Goal: Find contact information: Find contact information

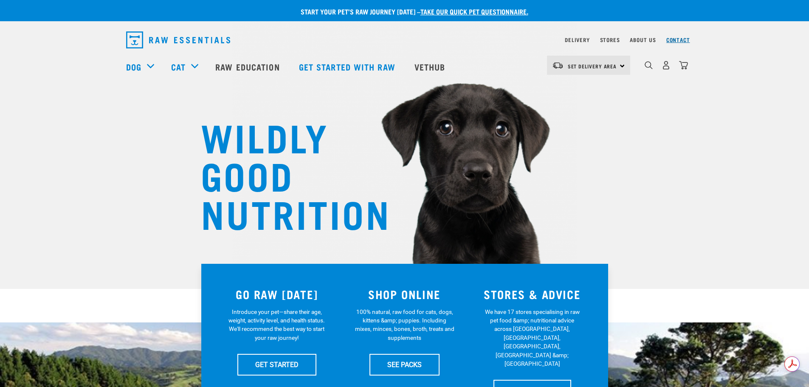
click at [678, 41] on link "Contact" at bounding box center [679, 39] width 24 height 3
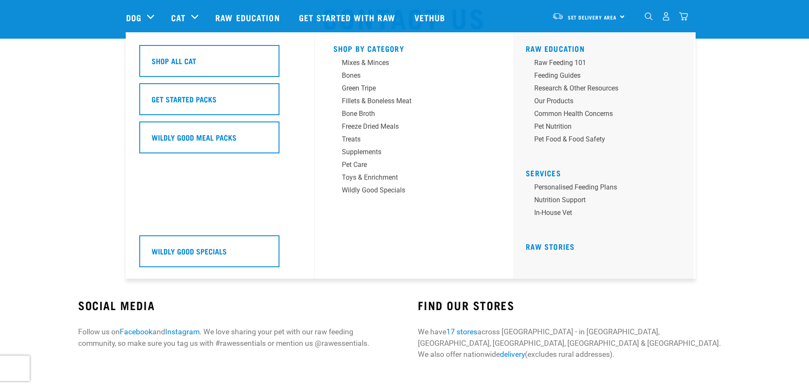
scroll to position [42, 0]
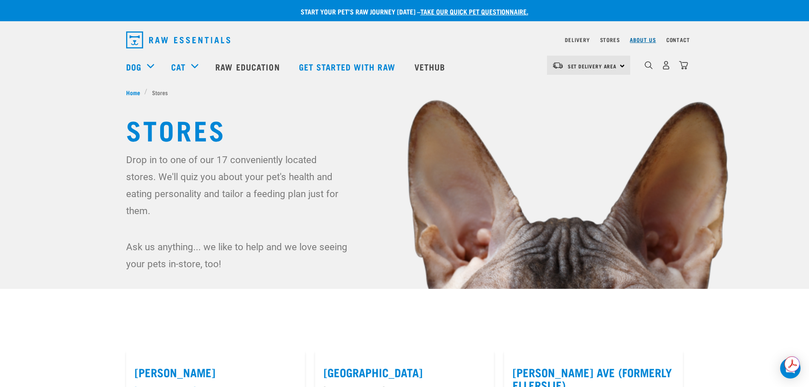
click at [650, 38] on link "About Us" at bounding box center [643, 39] width 26 height 3
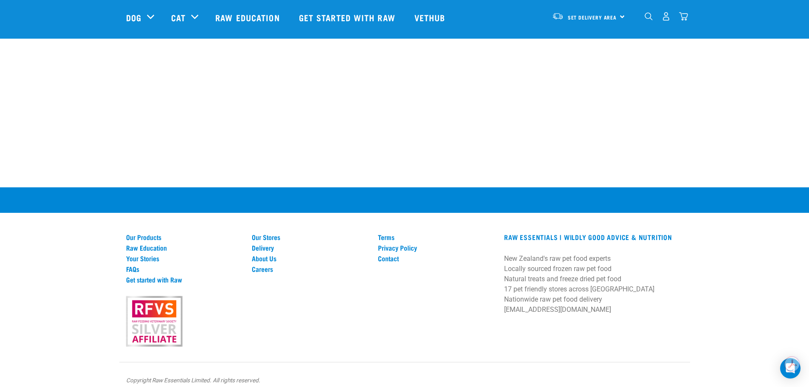
scroll to position [1205, 0]
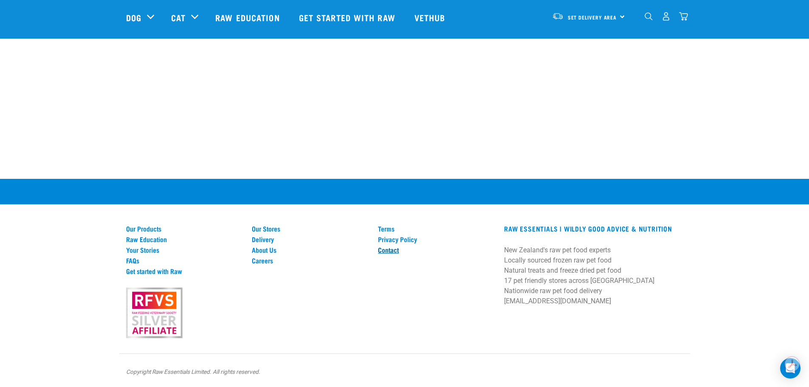
click at [389, 249] on link "Contact" at bounding box center [436, 250] width 116 height 8
